Goal: Task Accomplishment & Management: Use online tool/utility

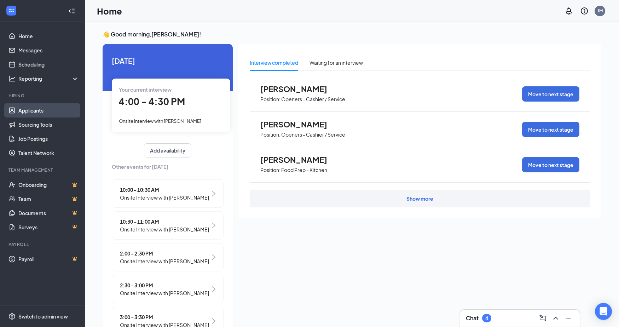
click at [32, 109] on link "Applicants" at bounding box center [48, 110] width 61 height 14
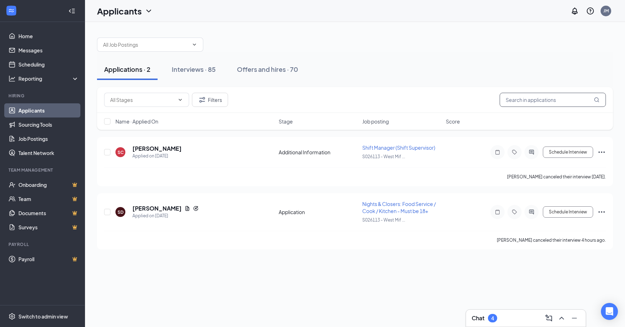
click at [531, 99] on input "text" at bounding box center [552, 100] width 106 height 14
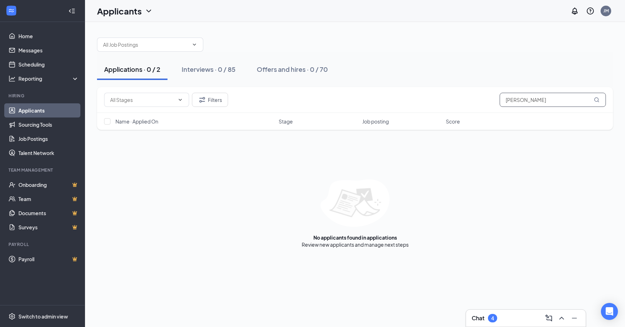
drag, startPoint x: 525, startPoint y: 101, endPoint x: 433, endPoint y: 101, distance: 91.7
click at [433, 101] on div "Filters [PERSON_NAME]" at bounding box center [355, 100] width 502 height 14
type input "[PERSON_NAME]"
click at [376, 246] on link "Interviews" at bounding box center [379, 244] width 24 height 6
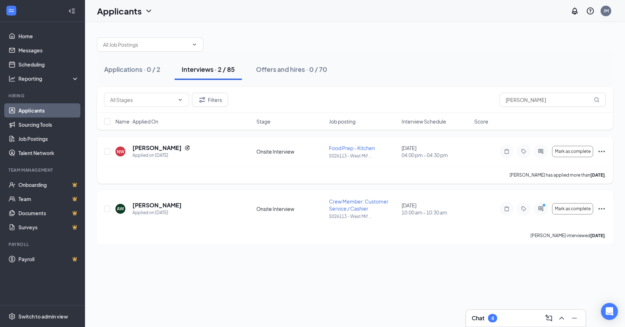
click at [602, 150] on icon "Ellipses" at bounding box center [601, 151] width 8 height 8
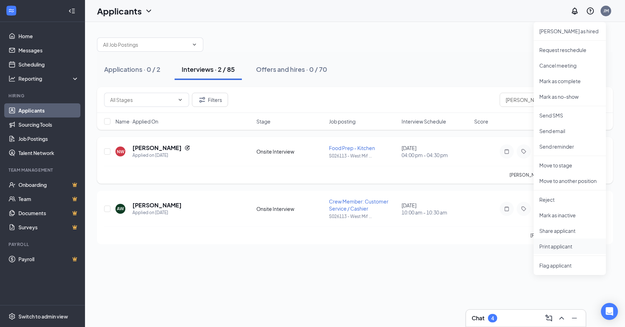
click at [555, 248] on p "Print applicant" at bounding box center [569, 246] width 61 height 7
